Goal: Communication & Community: Share content

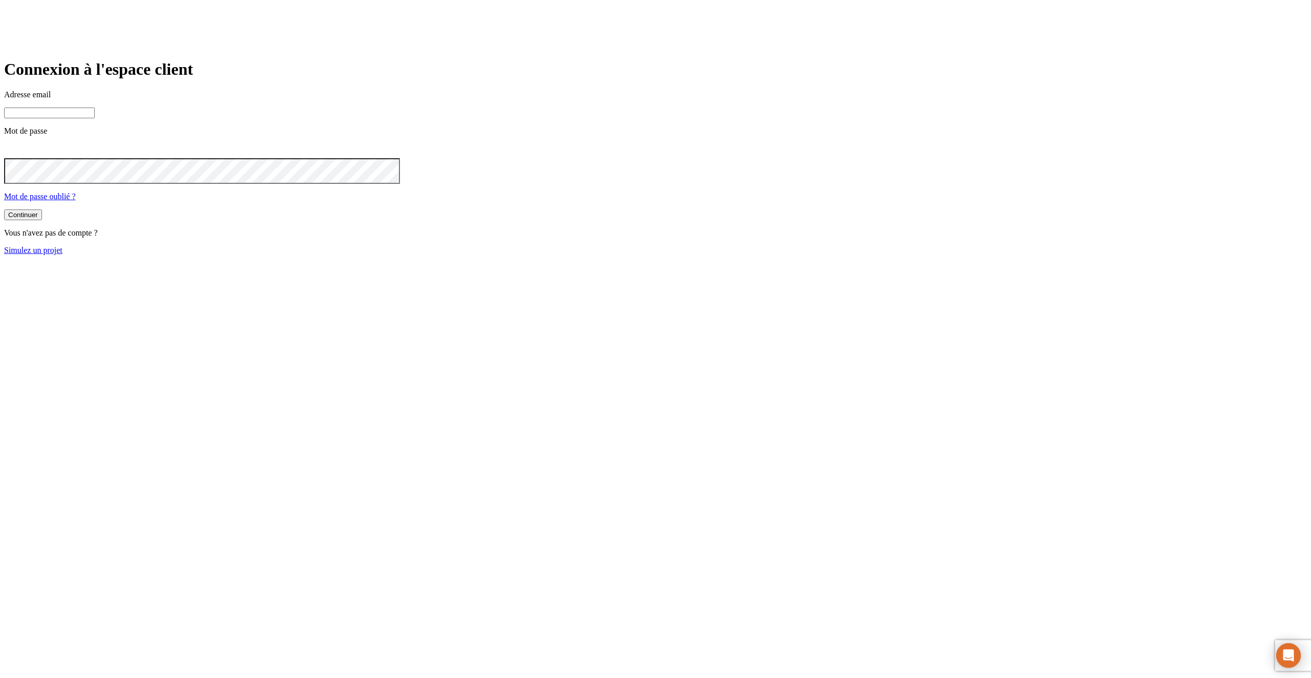
click at [95, 118] on input at bounding box center [49, 113] width 91 height 11
type input "j"
paste input "[DOMAIN_NAME][PERSON_NAME][EMAIL_ADDRESS][DOMAIN_NAME]"
type input "[PERSON_NAME][DOMAIN_NAME][EMAIL_ADDRESS][DOMAIN_NAME]"
click at [4, 210] on button "Continuer" at bounding box center [23, 215] width 38 height 11
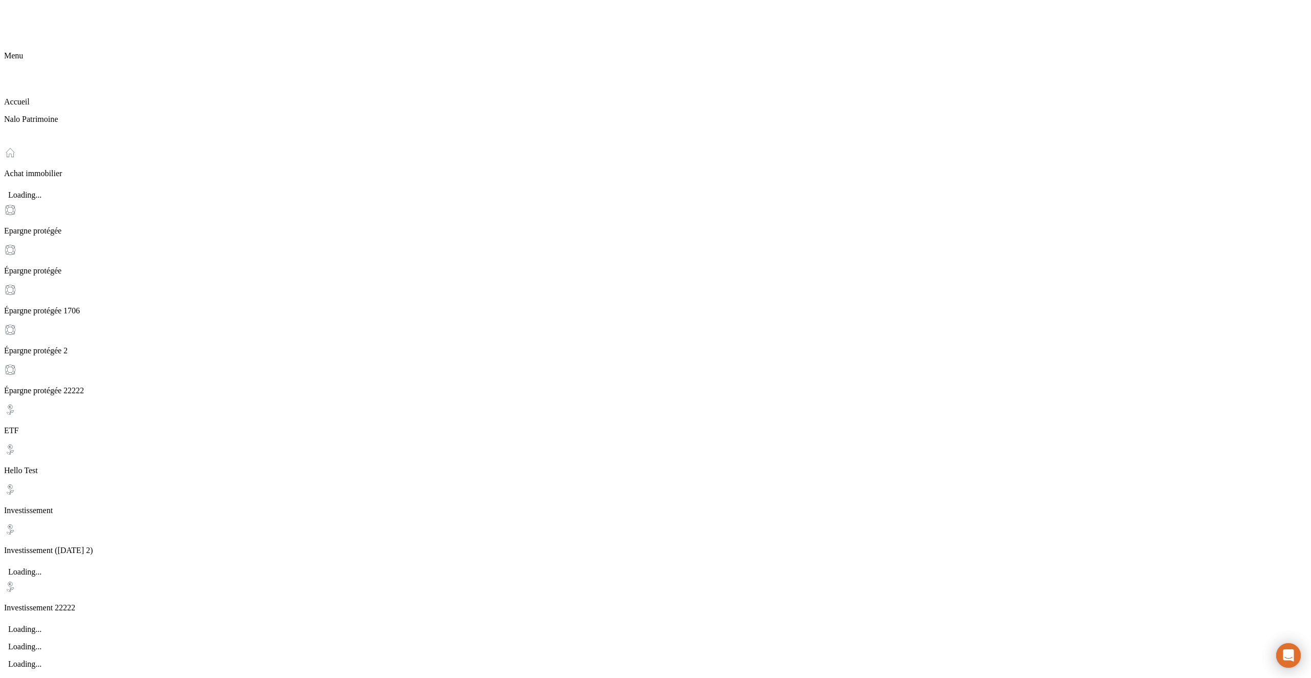
scroll to position [109, 0]
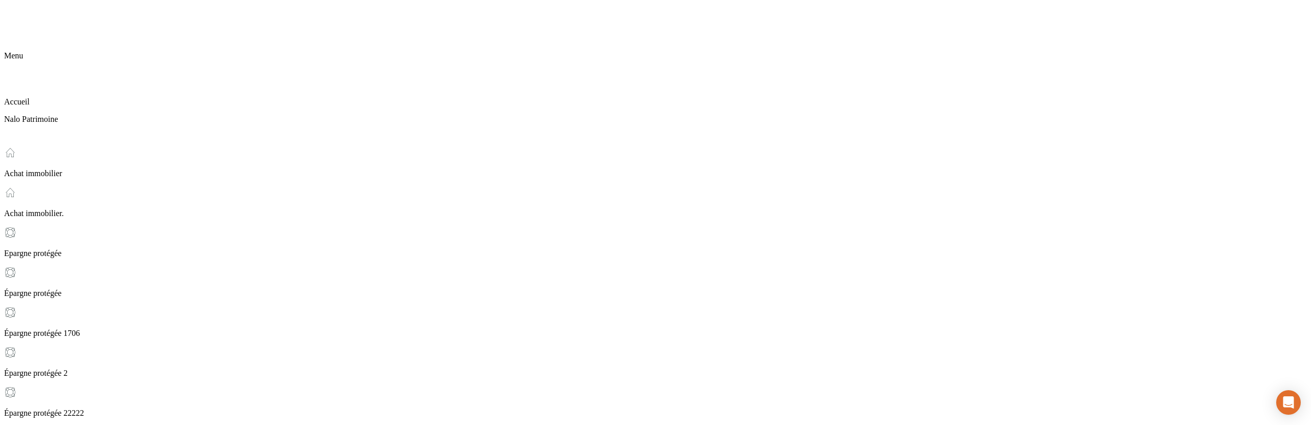
type input "thomas.jost+2@nalo.fr"
drag, startPoint x: 840, startPoint y: 116, endPoint x: 847, endPoint y: 113, distance: 6.9
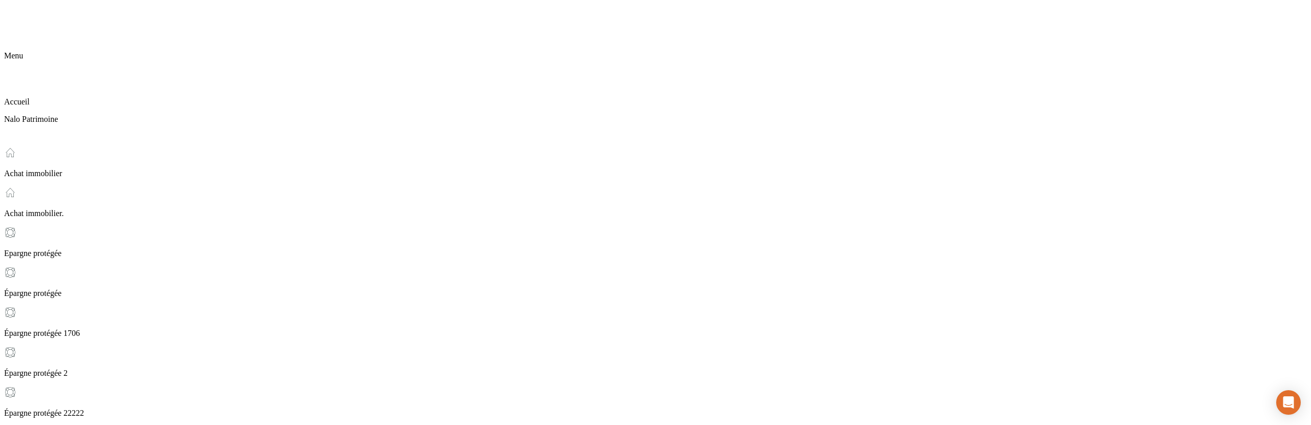
type input "thomas.jost@nalo.fr"
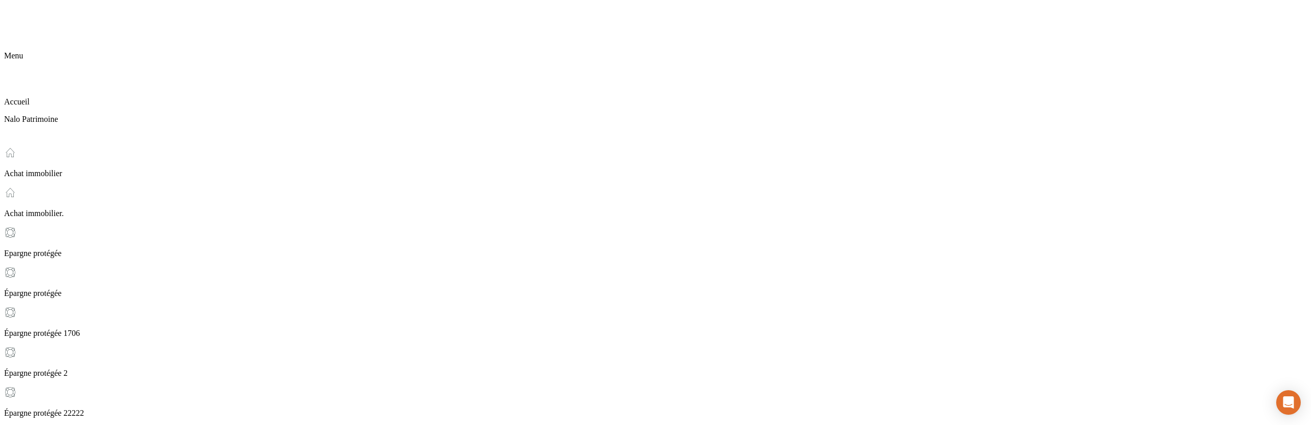
paste input "fail@nalo.fr"
type input "fail@nalo.fr"
